Goal: Complete application form: Complete application form

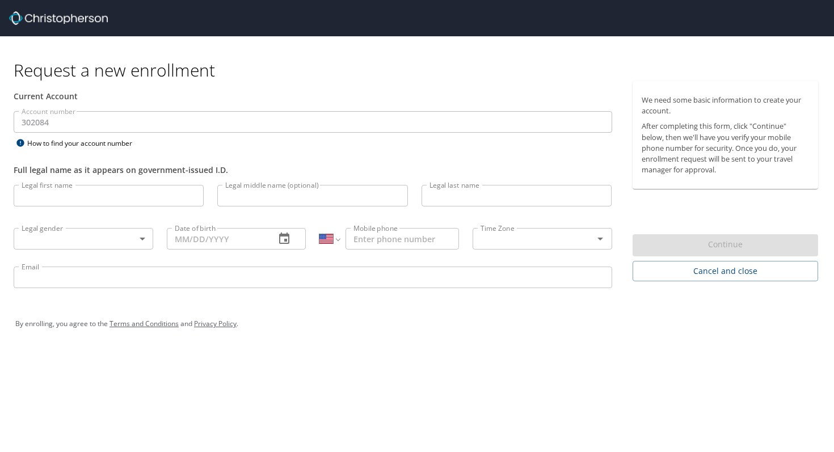
select select "US"
click at [141, 192] on input "Legal first name" at bounding box center [109, 196] width 190 height 22
type input "[PERSON_NAME]"
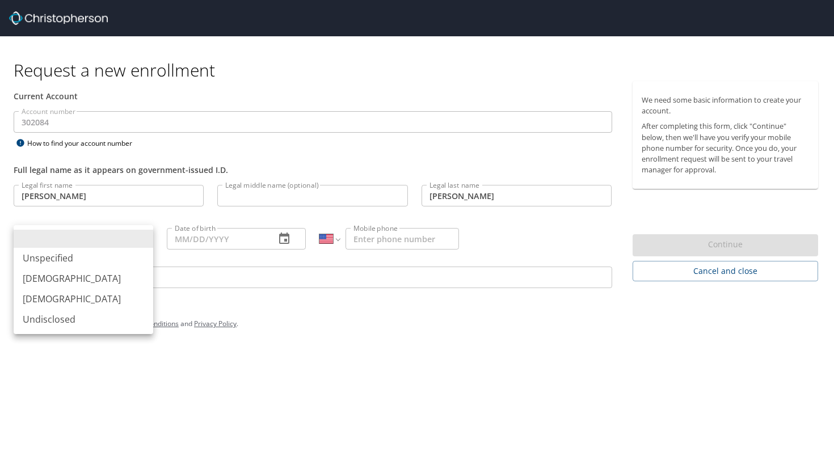
click at [145, 237] on body "Request a new enrollment Current Account Account number 302084 Account number H…" at bounding box center [417, 226] width 834 height 452
click at [100, 279] on li "[DEMOGRAPHIC_DATA]" at bounding box center [84, 278] width 140 height 20
type input "[DEMOGRAPHIC_DATA]"
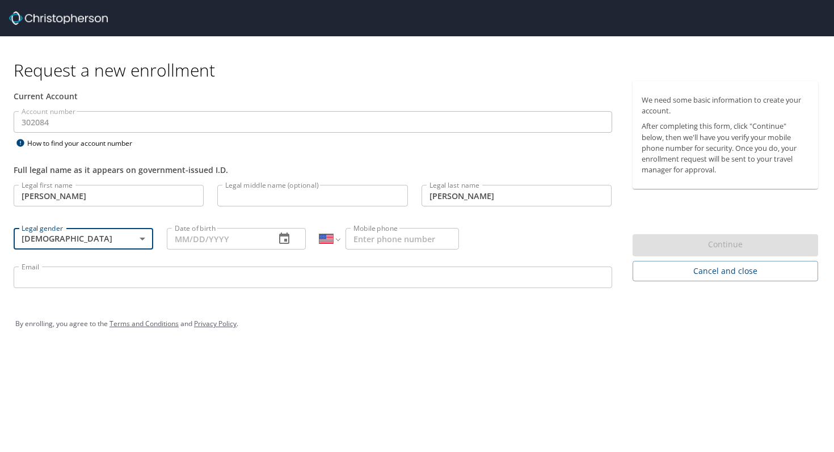
click at [200, 238] on input "Date of birth" at bounding box center [217, 239] width 100 height 22
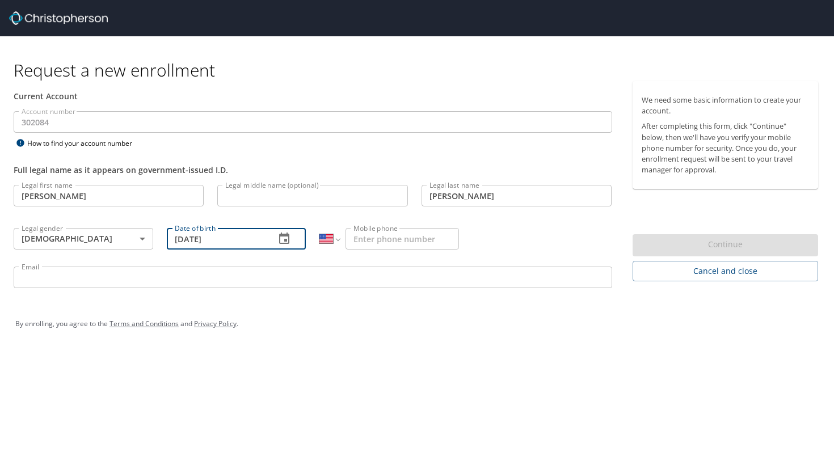
type input "[DATE]"
click at [366, 240] on input "Mobile phone" at bounding box center [403, 239] width 114 height 22
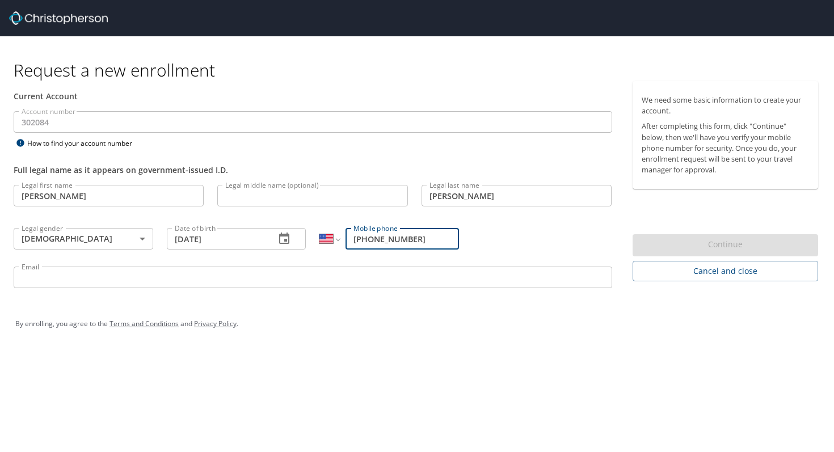
type input "[PHONE_NUMBER]"
click at [362, 277] on input "Email" at bounding box center [313, 278] width 599 height 22
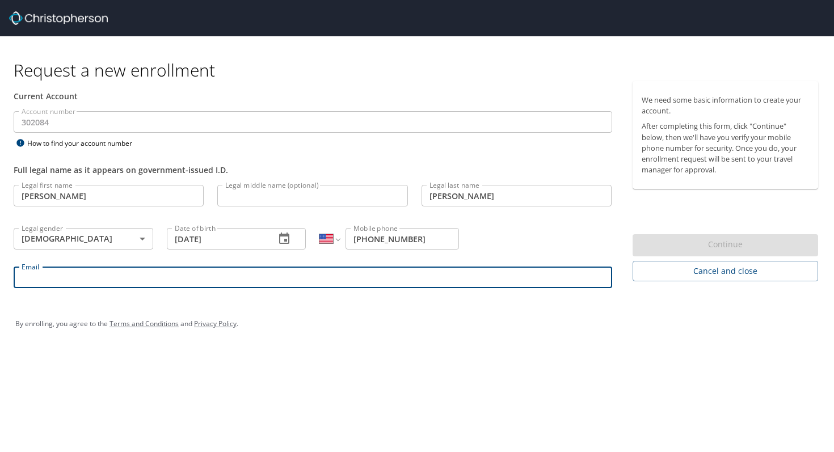
type input "zackdgeorge@hotmail.com"
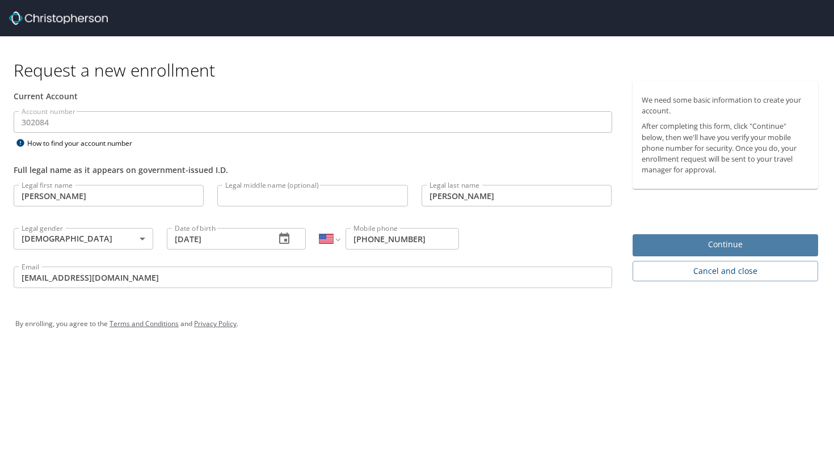
click at [655, 243] on span "Continue" at bounding box center [726, 245] width 168 height 14
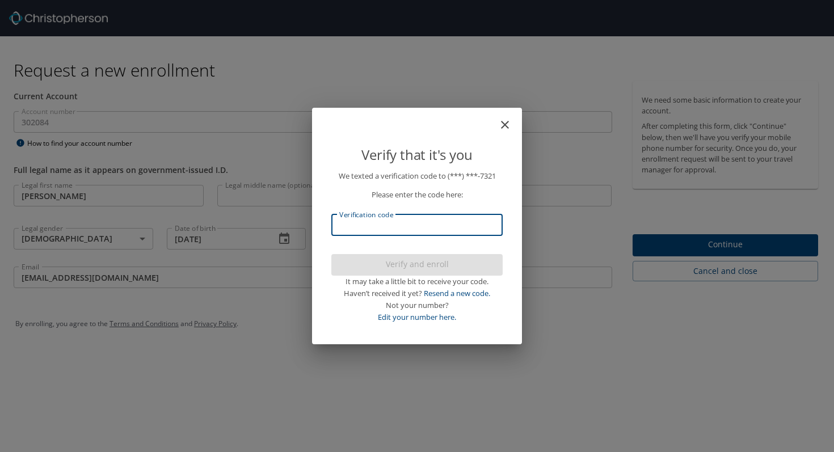
click at [426, 223] on input "Verification code" at bounding box center [416, 226] width 171 height 22
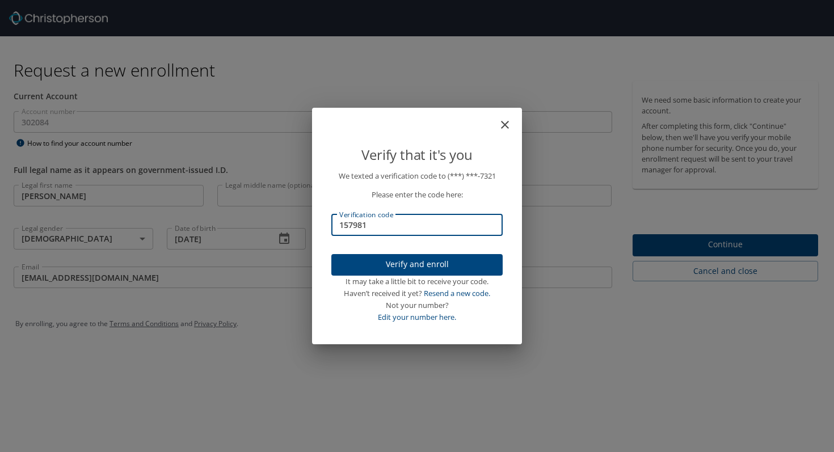
type input "157981"
click at [413, 271] on button "Verify and enroll" at bounding box center [416, 265] width 171 height 22
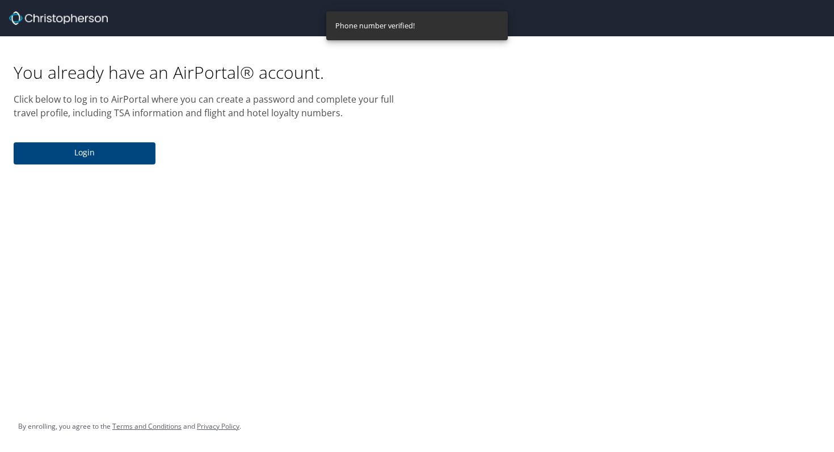
click at [121, 157] on span "Login" at bounding box center [85, 153] width 124 height 14
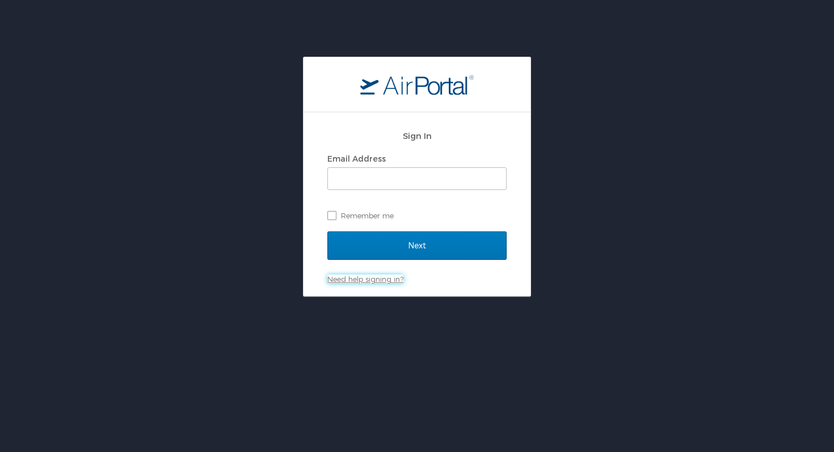
click at [375, 281] on link "Need help signing in?" at bounding box center [365, 279] width 76 height 9
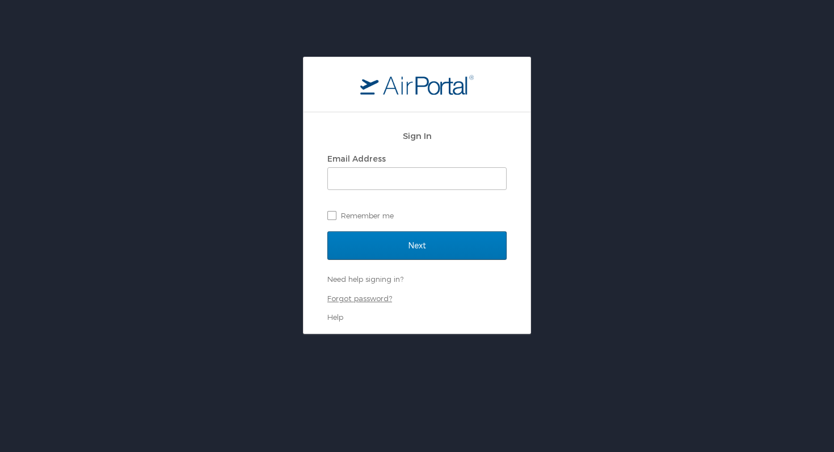
click at [370, 299] on link "Forgot password?" at bounding box center [359, 298] width 65 height 9
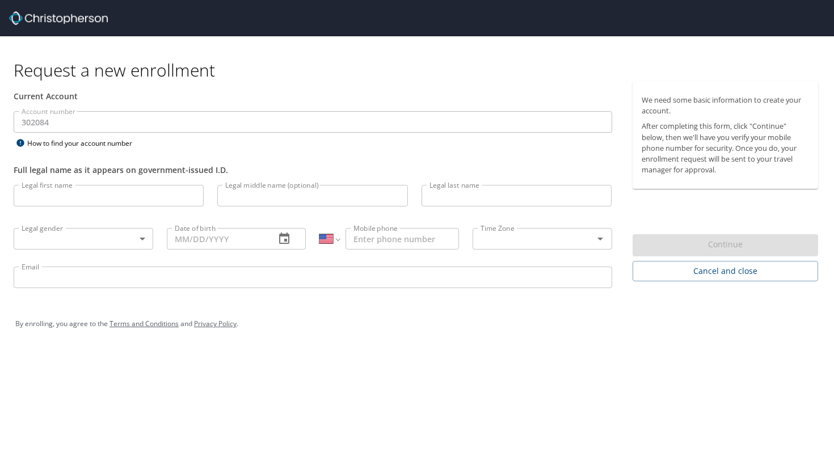
select select "US"
click at [148, 194] on input "Legal first name" at bounding box center [109, 196] width 190 height 22
type input "[PERSON_NAME]"
click at [465, 191] on input "Legal last name" at bounding box center [517, 196] width 190 height 22
type input "[PERSON_NAME]"
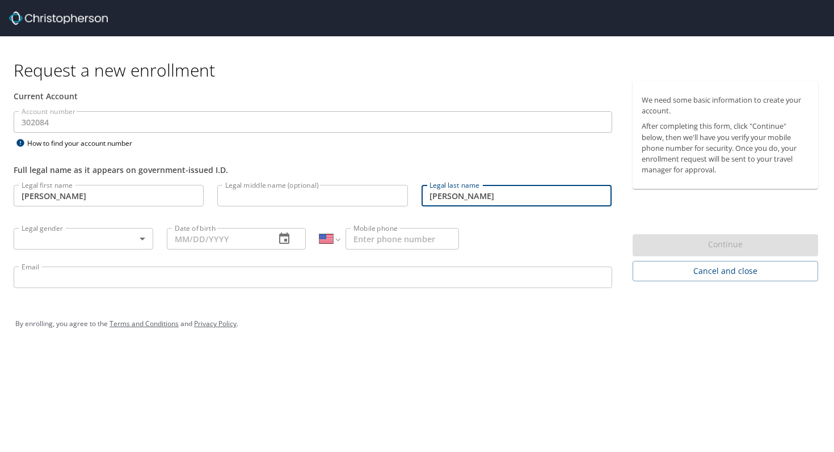
click at [145, 238] on body "Request a new enrollment Current Account Account number 302084 Account number H…" at bounding box center [417, 226] width 834 height 452
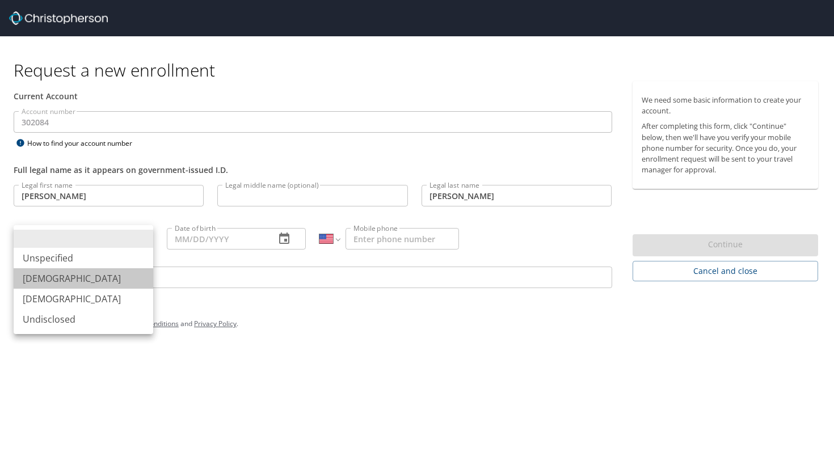
click at [81, 280] on li "[DEMOGRAPHIC_DATA]" at bounding box center [84, 278] width 140 height 20
type input "[DEMOGRAPHIC_DATA]"
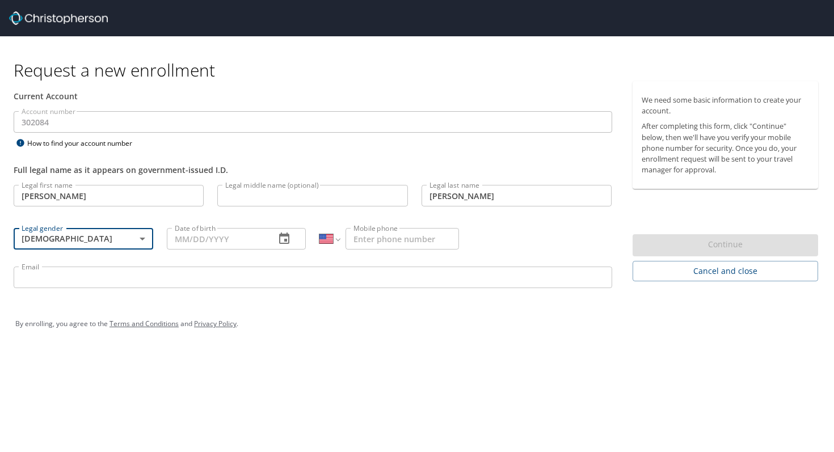
click at [189, 238] on input "Date of birth" at bounding box center [217, 239] width 100 height 22
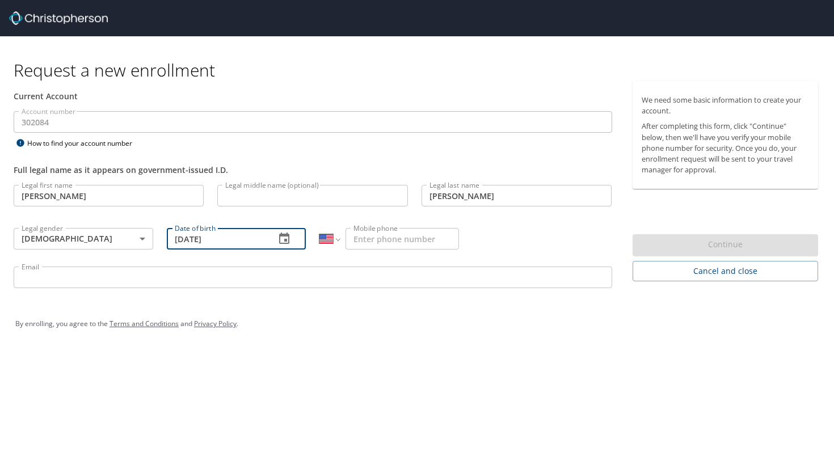
type input "[DATE]"
click at [363, 242] on input "Mobile phone" at bounding box center [403, 239] width 114 height 22
type input "[PHONE_NUMBER]"
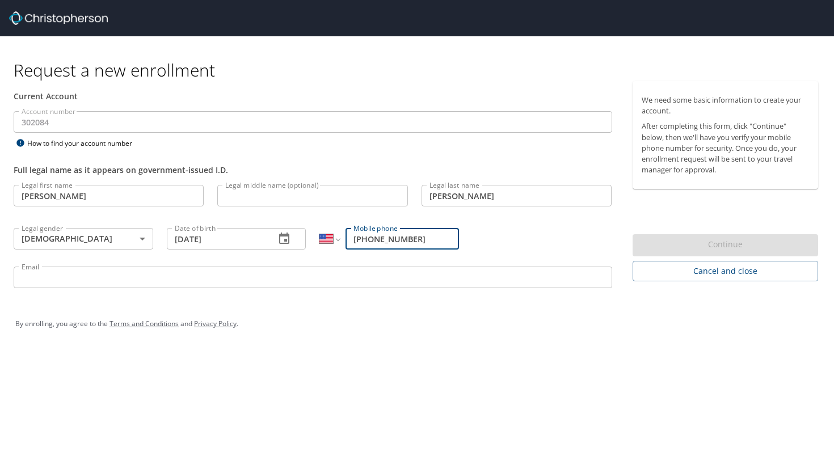
click at [401, 280] on input "Email" at bounding box center [313, 278] width 599 height 22
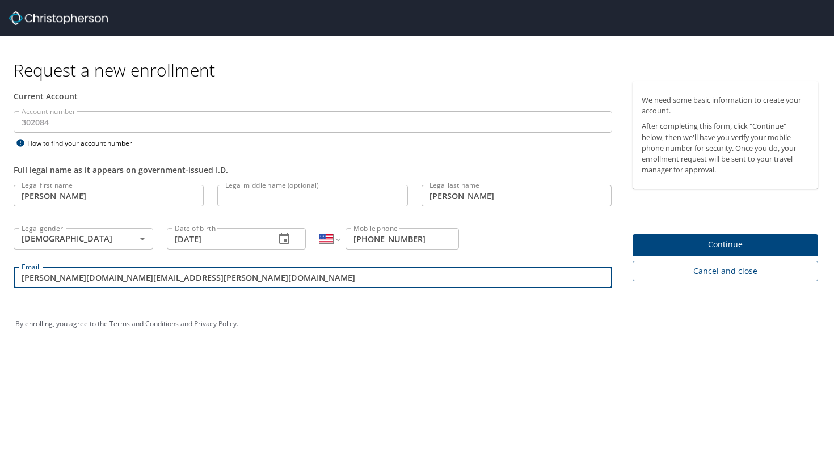
type input "[PERSON_NAME][DOMAIN_NAME][EMAIL_ADDRESS][PERSON_NAME][DOMAIN_NAME]"
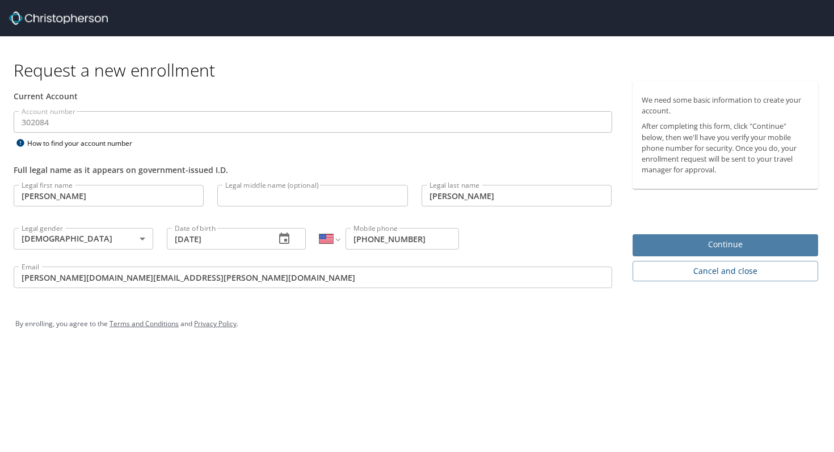
click at [742, 240] on span "Continue" at bounding box center [726, 245] width 168 height 14
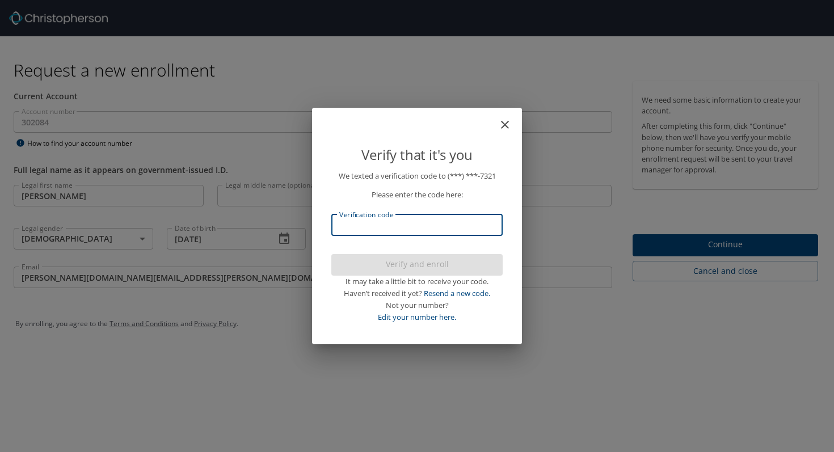
click at [422, 221] on input "Verification code" at bounding box center [416, 226] width 171 height 22
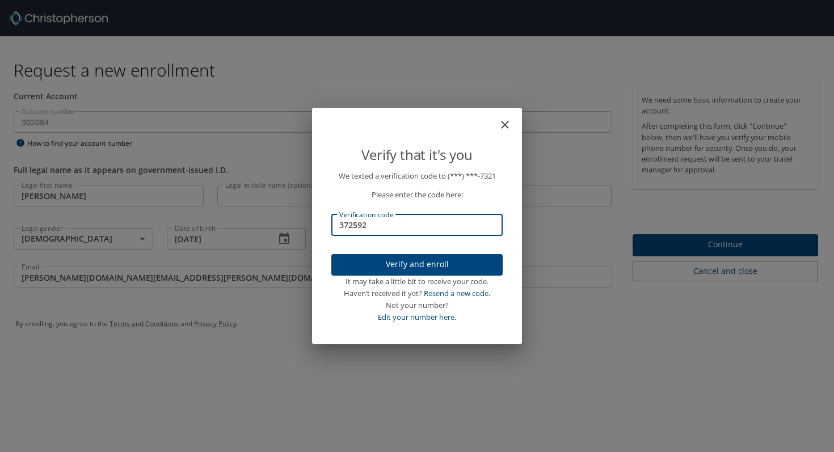
type input "372592"
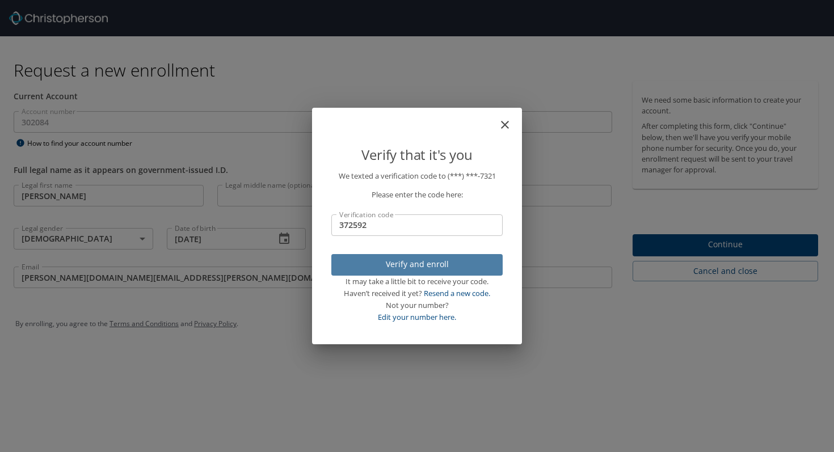
click at [430, 263] on span "Verify and enroll" at bounding box center [417, 265] width 153 height 14
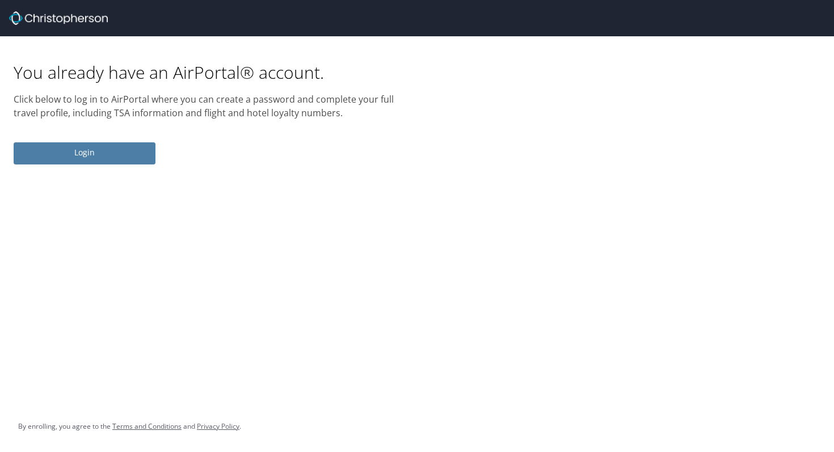
click at [96, 149] on span "Login" at bounding box center [85, 153] width 124 height 14
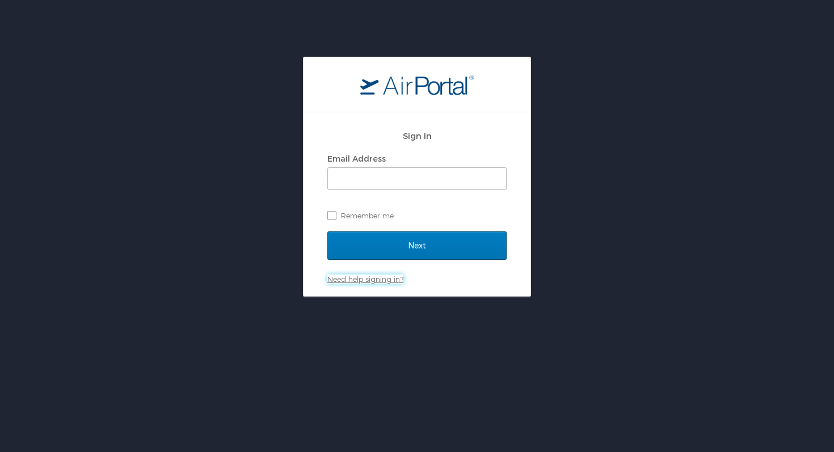
click at [372, 278] on link "Need help signing in?" at bounding box center [365, 279] width 76 height 9
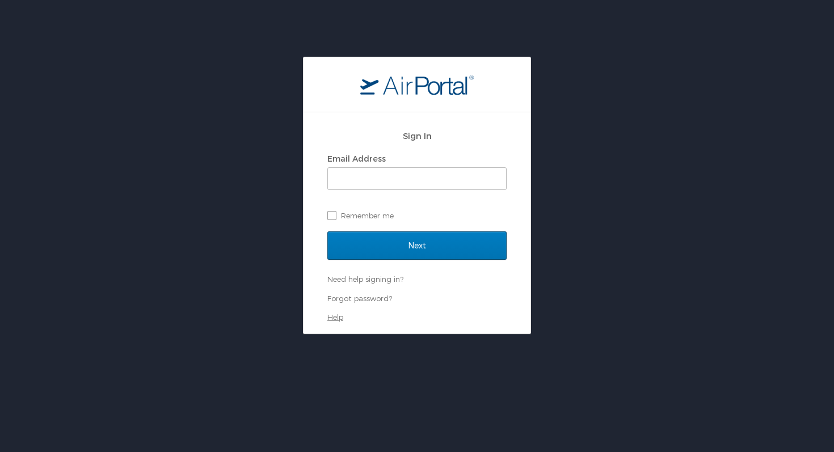
click at [339, 318] on link "Help" at bounding box center [335, 317] width 16 height 9
